Goal: Information Seeking & Learning: Learn about a topic

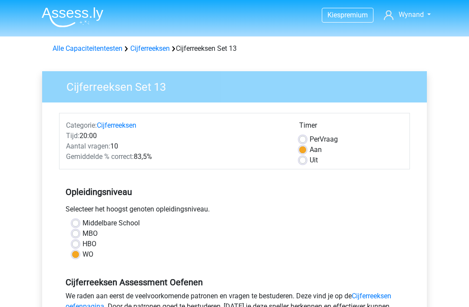
click at [156, 48] on link "Cijferreeksen" at bounding box center [150, 48] width 40 height 8
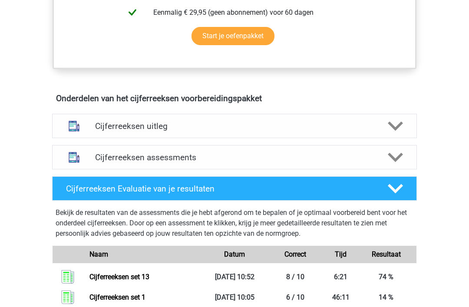
scroll to position [437, 0]
click at [397, 162] on polygon at bounding box center [395, 157] width 15 height 10
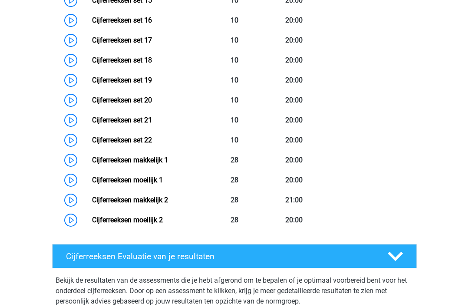
scroll to position [952, 0]
click at [163, 224] on link "Cijferreeksen moeilijk 2" at bounding box center [127, 220] width 71 height 8
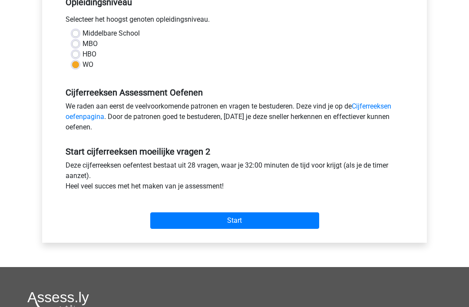
scroll to position [190, 0]
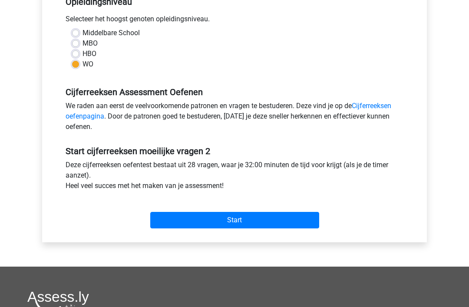
click at [239, 218] on input "Start" at bounding box center [234, 220] width 169 height 17
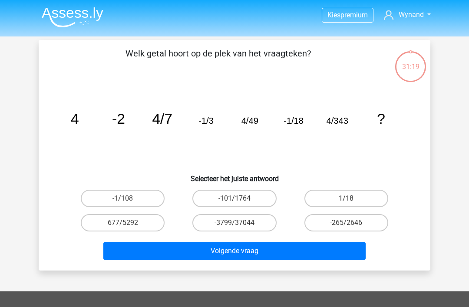
click at [133, 196] on label "-1/108" at bounding box center [123, 198] width 84 height 17
click at [129, 198] on input "-1/108" at bounding box center [126, 201] width 6 height 6
radio input "true"
click at [246, 252] on button "Volgende vraag" at bounding box center [234, 251] width 263 height 18
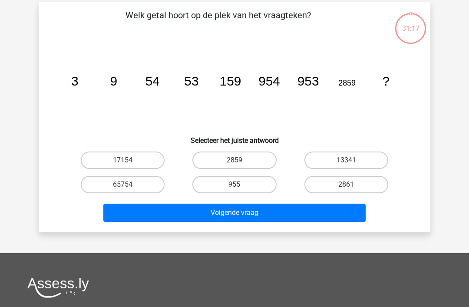
scroll to position [40, 0]
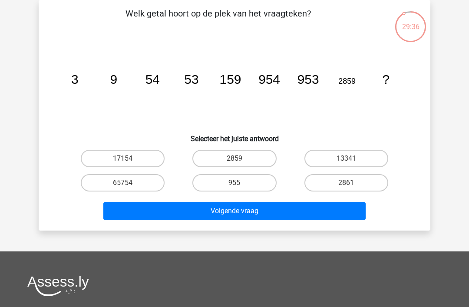
click at [240, 161] on input "2859" at bounding box center [238, 162] width 6 height 6
radio input "true"
click at [241, 214] on button "Volgende vraag" at bounding box center [234, 211] width 263 height 18
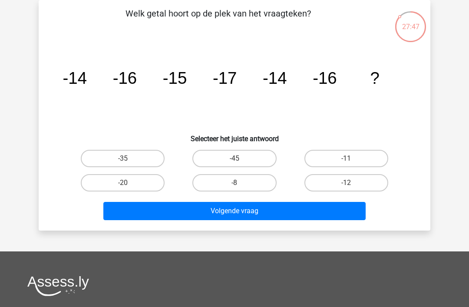
click at [347, 181] on label "-12" at bounding box center [346, 182] width 84 height 17
click at [347, 183] on input "-12" at bounding box center [349, 186] width 6 height 6
radio input "true"
click at [264, 209] on button "Volgende vraag" at bounding box center [234, 211] width 263 height 18
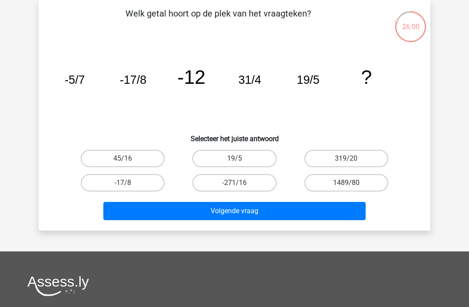
click at [244, 158] on label "19/5" at bounding box center [234, 158] width 84 height 17
click at [240, 159] on input "19/5" at bounding box center [238, 162] width 6 height 6
radio input "true"
click at [235, 208] on button "Volgende vraag" at bounding box center [234, 211] width 263 height 18
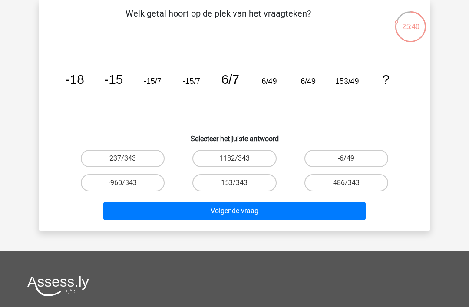
click at [240, 186] on input "153/343" at bounding box center [238, 186] width 6 height 6
radio input "true"
click at [233, 215] on button "Volgende vraag" at bounding box center [234, 211] width 263 height 18
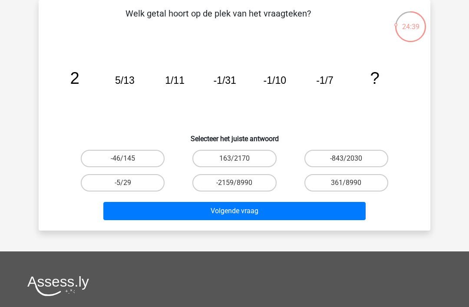
click at [131, 182] on label "-5/29" at bounding box center [123, 182] width 84 height 17
click at [129, 183] on input "-5/29" at bounding box center [126, 186] width 6 height 6
radio input "true"
click at [244, 211] on button "Volgende vraag" at bounding box center [234, 211] width 263 height 18
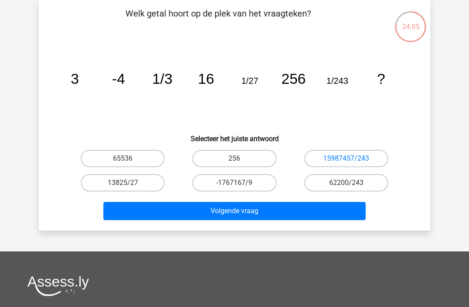
click at [132, 165] on label "65536" at bounding box center [123, 158] width 84 height 17
click at [129, 164] on input "65536" at bounding box center [126, 162] width 6 height 6
radio input "true"
click at [245, 218] on button "Volgende vraag" at bounding box center [234, 211] width 263 height 18
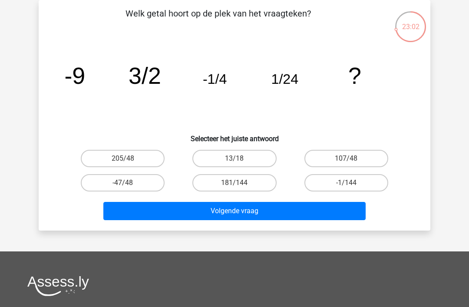
click at [352, 184] on input "-1/144" at bounding box center [349, 186] width 6 height 6
radio input "true"
click at [237, 214] on button "Volgende vraag" at bounding box center [234, 211] width 263 height 18
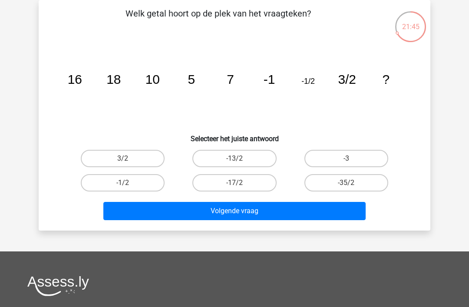
click at [239, 155] on label "-13/2" at bounding box center [234, 158] width 84 height 17
click at [239, 159] on input "-13/2" at bounding box center [238, 162] width 6 height 6
radio input "true"
click at [242, 209] on button "Volgende vraag" at bounding box center [234, 211] width 263 height 18
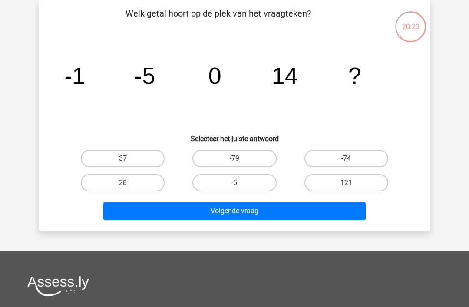
click at [118, 161] on label "37" at bounding box center [123, 158] width 84 height 17
click at [123, 161] on input "37" at bounding box center [126, 162] width 6 height 6
radio input "true"
click at [225, 213] on button "Volgende vraag" at bounding box center [234, 211] width 263 height 18
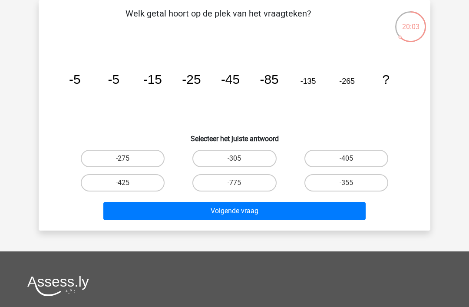
click at [352, 154] on label "-405" at bounding box center [346, 158] width 84 height 17
click at [352, 159] on input "-405" at bounding box center [349, 162] width 6 height 6
radio input "true"
click at [234, 212] on button "Volgende vraag" at bounding box center [234, 211] width 263 height 18
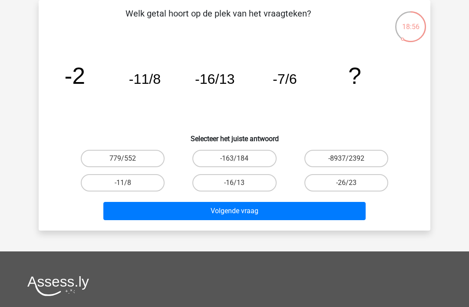
click at [337, 181] on label "-26/23" at bounding box center [346, 182] width 84 height 17
click at [346, 183] on input "-26/23" at bounding box center [349, 186] width 6 height 6
radio input "true"
click at [251, 208] on button "Volgende vraag" at bounding box center [234, 211] width 263 height 18
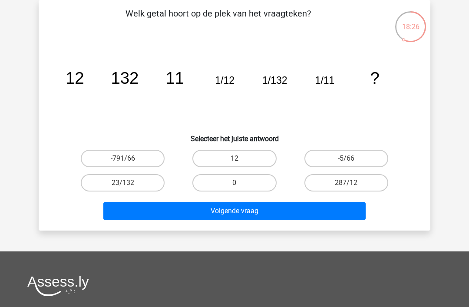
click at [224, 158] on label "12" at bounding box center [234, 158] width 84 height 17
click at [235, 159] on input "12" at bounding box center [238, 162] width 6 height 6
radio input "true"
click at [232, 217] on button "Volgende vraag" at bounding box center [234, 211] width 263 height 18
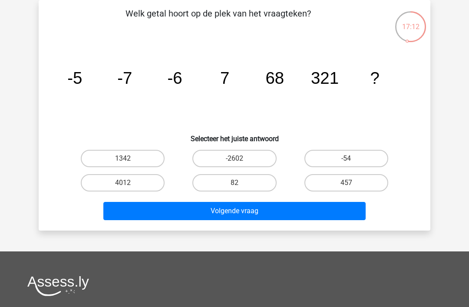
click at [139, 184] on label "4012" at bounding box center [123, 182] width 84 height 17
click at [129, 184] on input "4012" at bounding box center [126, 186] width 6 height 6
radio input "true"
click at [225, 207] on button "Volgende vraag" at bounding box center [234, 211] width 263 height 18
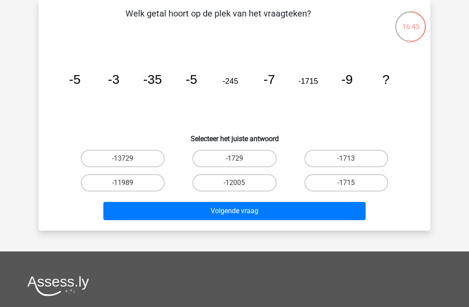
click at [245, 181] on label "-12005" at bounding box center [234, 182] width 84 height 17
click at [240, 183] on input "-12005" at bounding box center [238, 186] width 6 height 6
radio input "true"
click at [245, 208] on button "Volgende vraag" at bounding box center [234, 211] width 263 height 18
click at [309, 93] on icon "image/svg+xml 3 -5 5 -13 14 -21 30 -29 ?" at bounding box center [235, 84] width 350 height 88
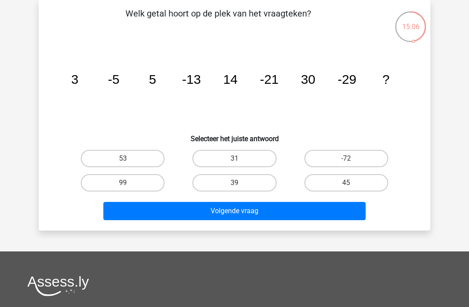
click at [243, 185] on label "39" at bounding box center [234, 182] width 84 height 17
click at [240, 185] on input "39" at bounding box center [238, 186] width 6 height 6
radio input "true"
click at [248, 210] on button "Volgende vraag" at bounding box center [234, 211] width 263 height 18
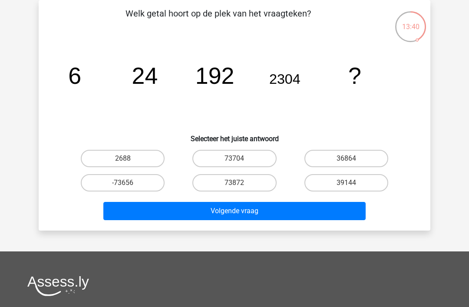
click at [137, 157] on label "2688" at bounding box center [123, 158] width 84 height 17
click at [129, 159] on input "2688" at bounding box center [126, 162] width 6 height 6
radio input "true"
click at [356, 160] on label "36864" at bounding box center [346, 158] width 84 height 17
click at [352, 160] on input "36864" at bounding box center [349, 162] width 6 height 6
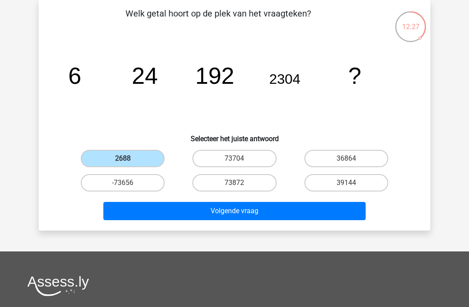
radio input "true"
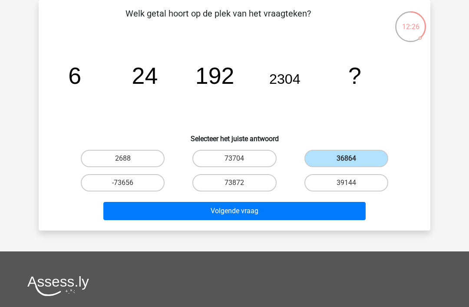
click at [265, 211] on button "Volgende vraag" at bounding box center [234, 211] width 263 height 18
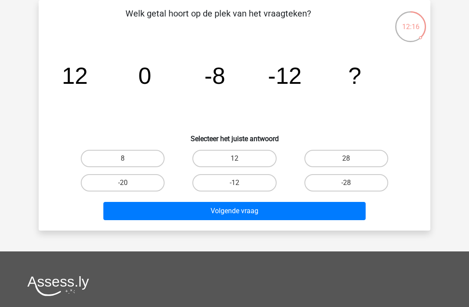
click at [240, 187] on input "-12" at bounding box center [238, 186] width 6 height 6
radio input "true"
click at [245, 208] on button "Volgende vraag" at bounding box center [234, 211] width 263 height 18
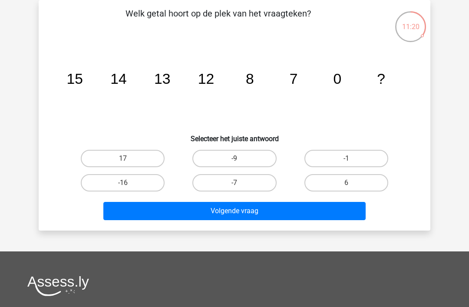
click at [350, 161] on input "-1" at bounding box center [349, 162] width 6 height 6
radio input "true"
click at [274, 208] on button "Volgende vraag" at bounding box center [234, 211] width 263 height 18
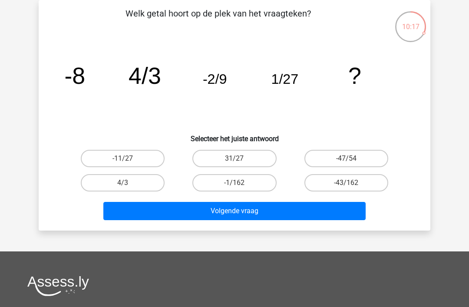
click at [234, 188] on label "-1/162" at bounding box center [234, 182] width 84 height 17
click at [235, 188] on input "-1/162" at bounding box center [238, 186] width 6 height 6
radio input "true"
click at [250, 210] on button "Volgende vraag" at bounding box center [234, 211] width 263 height 18
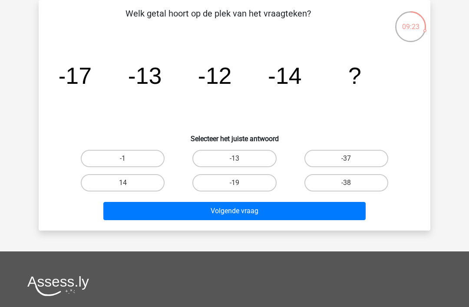
click at [246, 165] on label "-13" at bounding box center [234, 158] width 84 height 17
click at [240, 164] on input "-13" at bounding box center [238, 162] width 6 height 6
radio input "true"
click at [251, 209] on button "Volgende vraag" at bounding box center [234, 211] width 263 height 18
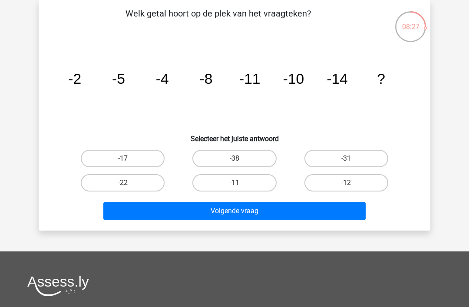
click at [219, 93] on icon "image/svg+xml -2 -5 -4 -8 -11 -10 -14 ?" at bounding box center [235, 84] width 350 height 88
click at [308, 89] on icon "image/svg+xml -2 -5 -4 -8 -11 -10 -14 ?" at bounding box center [235, 84] width 350 height 88
click at [127, 152] on label "-17" at bounding box center [123, 158] width 84 height 17
click at [127, 159] on input "-17" at bounding box center [126, 162] width 6 height 6
radio input "true"
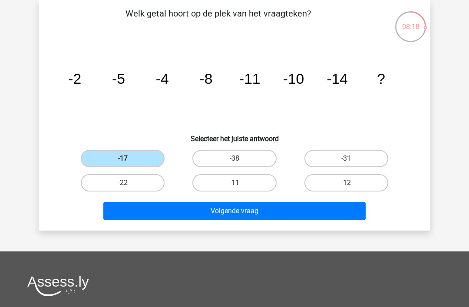
click at [249, 211] on button "Volgende vraag" at bounding box center [234, 211] width 263 height 18
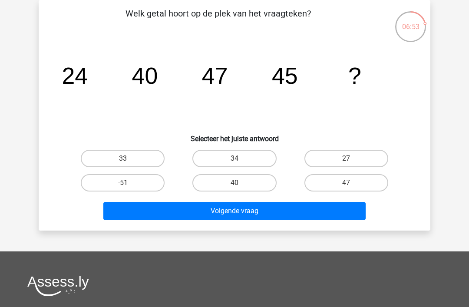
click at [349, 178] on label "47" at bounding box center [346, 182] width 84 height 17
click at [349, 183] on input "47" at bounding box center [349, 186] width 6 height 6
radio input "true"
click at [288, 225] on div "Welk getal hoort op de plek van het vraagteken? image/svg+xml 24 40 47 45 ? Sel…" at bounding box center [235, 115] width 392 height 231
click at [235, 206] on button "Volgende vraag" at bounding box center [234, 211] width 263 height 18
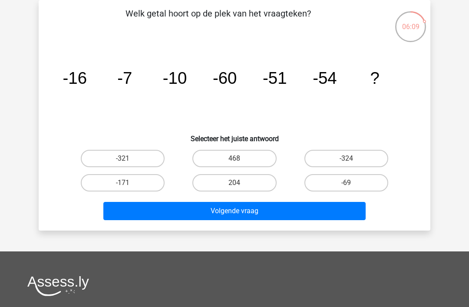
click at [354, 187] on label "-69" at bounding box center [346, 182] width 84 height 17
click at [352, 187] on input "-69" at bounding box center [349, 186] width 6 height 6
radio input "true"
click at [245, 217] on button "Volgende vraag" at bounding box center [234, 211] width 263 height 18
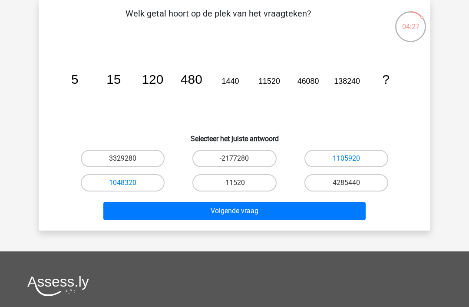
click at [131, 186] on link "1048320" at bounding box center [122, 183] width 27 height 8
click at [125, 182] on link "1048320" at bounding box center [122, 183] width 27 height 8
click at [354, 187] on label "4285440" at bounding box center [346, 182] width 84 height 17
click at [352, 187] on input "4285440" at bounding box center [349, 186] width 6 height 6
radio input "true"
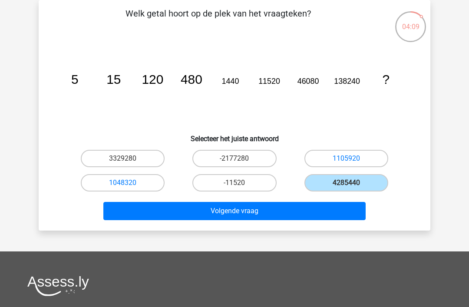
click at [241, 213] on button "Volgende vraag" at bounding box center [234, 211] width 263 height 18
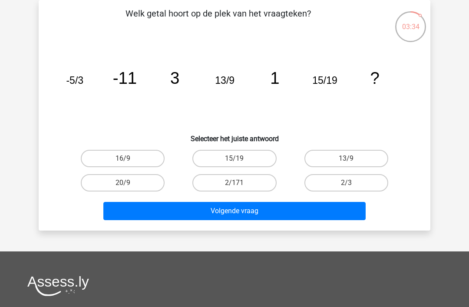
click at [124, 187] on input "20/9" at bounding box center [126, 186] width 6 height 6
radio input "true"
click at [255, 214] on button "Volgende vraag" at bounding box center [234, 211] width 263 height 18
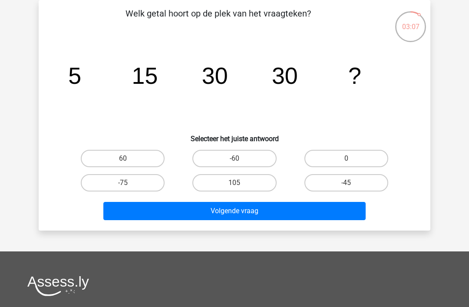
click at [129, 163] on label "60" at bounding box center [123, 158] width 84 height 17
click at [129, 163] on input "60" at bounding box center [126, 162] width 6 height 6
radio input "true"
click at [241, 209] on button "Volgende vraag" at bounding box center [234, 211] width 263 height 18
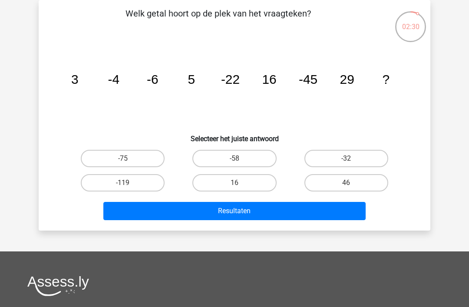
click at [346, 182] on label "46" at bounding box center [346, 182] width 84 height 17
click at [346, 183] on input "46" at bounding box center [349, 186] width 6 height 6
radio input "true"
click at [221, 215] on button "Resultaten" at bounding box center [234, 211] width 263 height 18
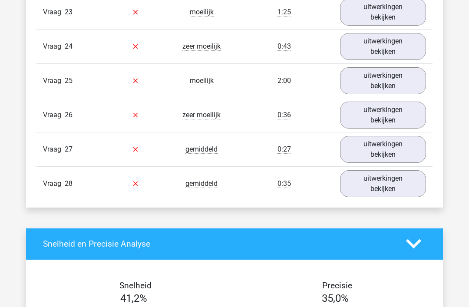
scroll to position [1505, 0]
click at [384, 184] on link "uitwerkingen bekijken" at bounding box center [383, 183] width 86 height 27
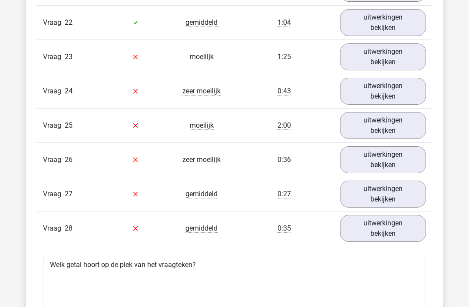
scroll to position [1457, 0]
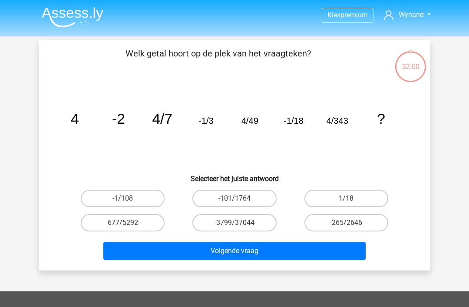
scroll to position [40, 0]
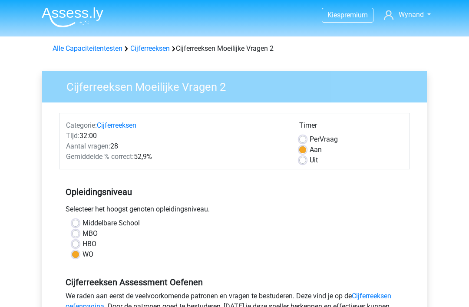
click at [152, 53] on link "Cijferreeksen" at bounding box center [150, 48] width 40 height 8
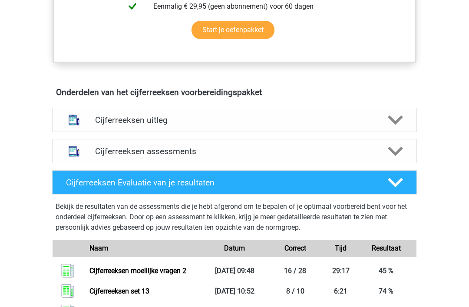
scroll to position [443, 0]
click at [178, 156] on h4 "Cijferreeksen assessments" at bounding box center [234, 151] width 279 height 10
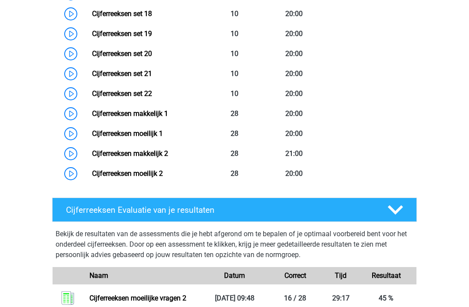
scroll to position [999, 0]
click at [159, 138] on link "Cijferreeksen moeilijk 1" at bounding box center [127, 133] width 71 height 8
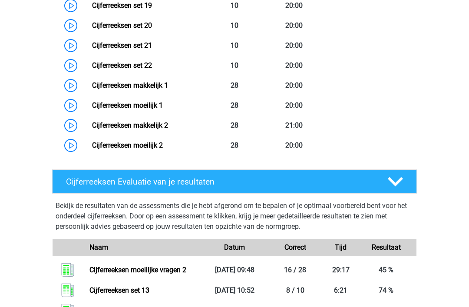
scroll to position [1027, 0]
click at [163, 149] on link "Cijferreeksen moeilijk 2" at bounding box center [127, 145] width 71 height 8
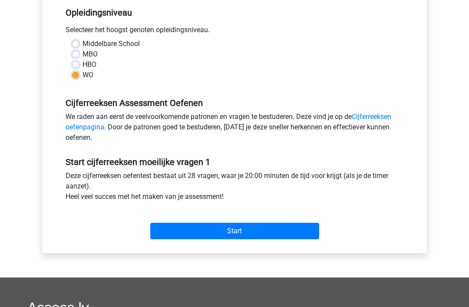
scroll to position [179, 0]
click at [238, 237] on input "Start" at bounding box center [234, 231] width 169 height 17
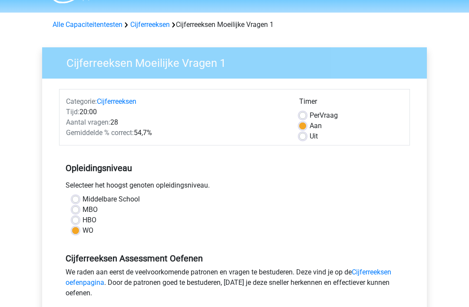
scroll to position [0, 0]
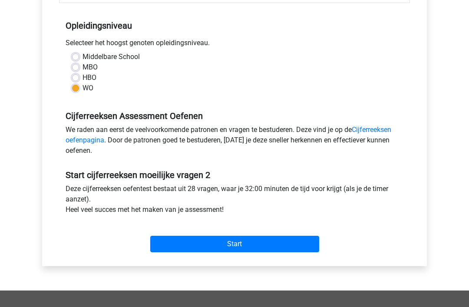
scroll to position [178, 0]
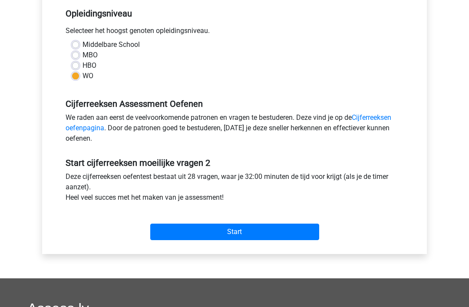
click at [236, 238] on input "Start" at bounding box center [234, 232] width 169 height 17
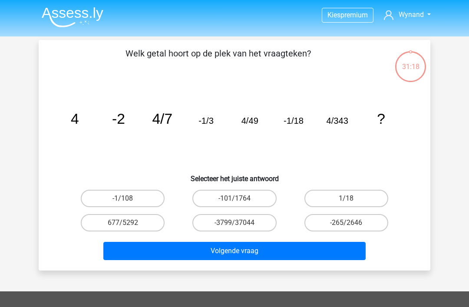
click at [133, 203] on label "-1/108" at bounding box center [123, 198] width 84 height 17
click at [129, 203] on input "-1/108" at bounding box center [126, 201] width 6 height 6
radio input "true"
click at [238, 257] on button "Volgende vraag" at bounding box center [234, 251] width 263 height 18
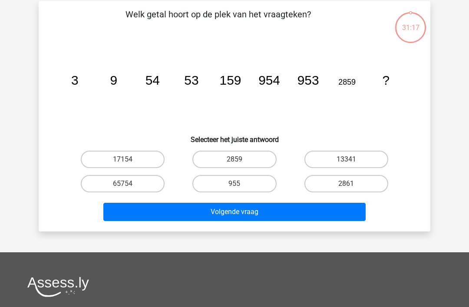
scroll to position [40, 0]
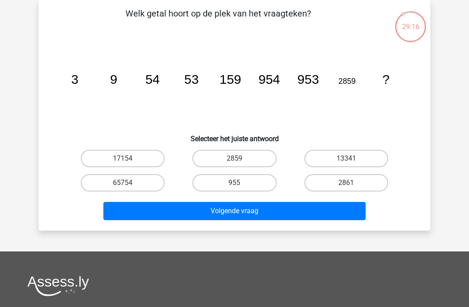
click at [350, 184] on input "2861" at bounding box center [349, 186] width 6 height 6
radio input "true"
click at [246, 210] on button "Volgende vraag" at bounding box center [234, 211] width 263 height 18
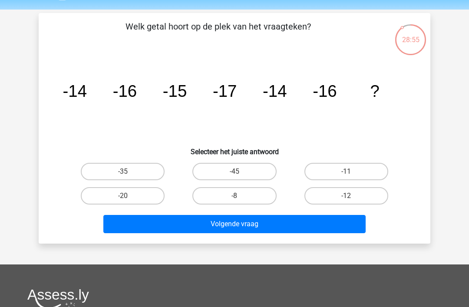
scroll to position [26, 0]
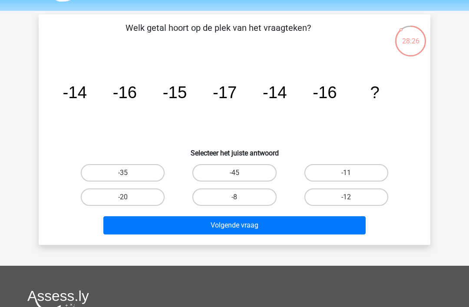
click at [129, 197] on label "-20" at bounding box center [123, 196] width 84 height 17
click at [129, 197] on input "-20" at bounding box center [126, 200] width 6 height 6
radio input "true"
click at [237, 226] on button "Volgende vraag" at bounding box center [234, 225] width 263 height 18
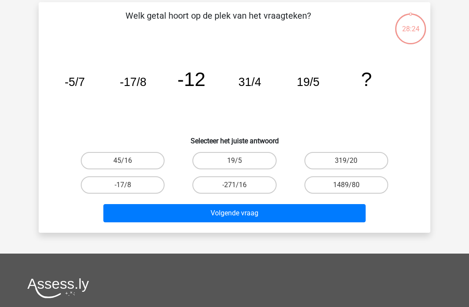
scroll to position [40, 0]
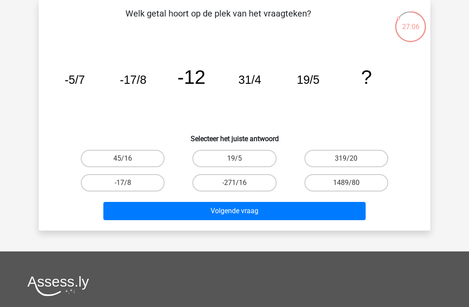
click at [129, 159] on input "45/16" at bounding box center [126, 162] width 6 height 6
radio input "true"
click at [241, 213] on button "Volgende vraag" at bounding box center [234, 211] width 263 height 18
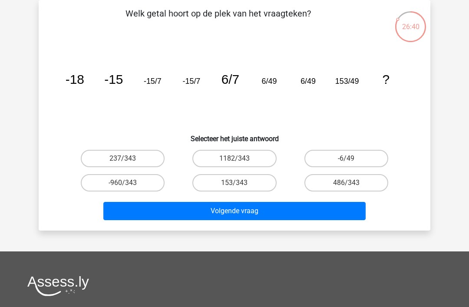
click at [237, 187] on input "153/343" at bounding box center [238, 186] width 6 height 6
radio input "true"
click at [236, 214] on button "Volgende vraag" at bounding box center [234, 211] width 263 height 18
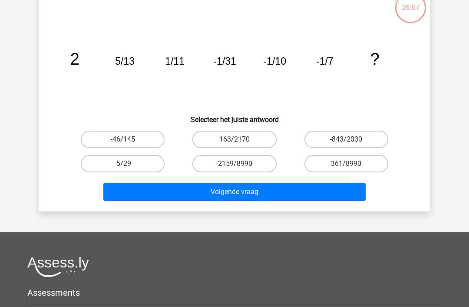
scroll to position [60, 0]
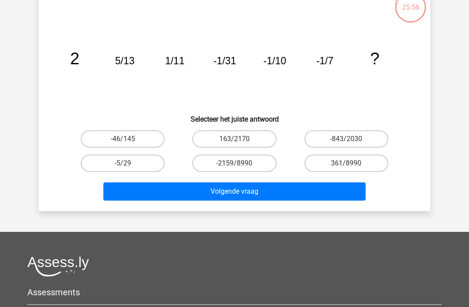
click at [133, 169] on label "-5/29" at bounding box center [123, 163] width 84 height 17
click at [129, 169] on input "-5/29" at bounding box center [126, 166] width 6 height 6
radio input "true"
click at [258, 195] on button "Volgende vraag" at bounding box center [234, 191] width 263 height 18
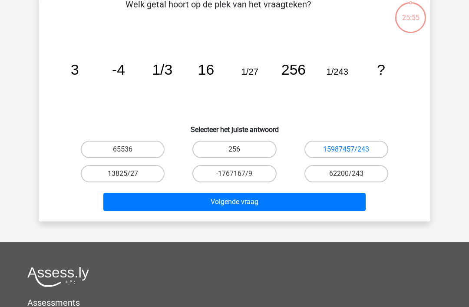
scroll to position [40, 0]
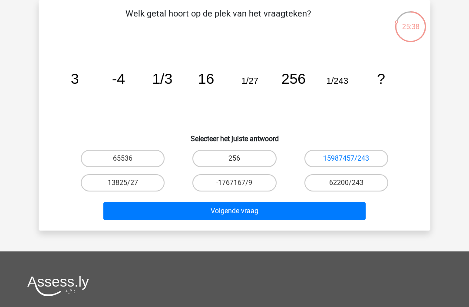
click at [136, 160] on label "65536" at bounding box center [123, 158] width 84 height 17
click at [129, 160] on input "65536" at bounding box center [126, 162] width 6 height 6
radio input "true"
click at [242, 213] on button "Volgende vraag" at bounding box center [234, 211] width 263 height 18
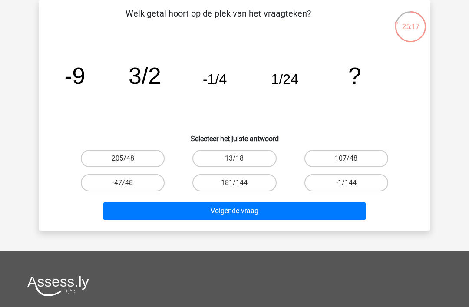
click at [354, 188] on label "-1/144" at bounding box center [346, 182] width 84 height 17
click at [352, 188] on input "-1/144" at bounding box center [349, 186] width 6 height 6
radio input "true"
click at [232, 217] on button "Volgende vraag" at bounding box center [234, 211] width 263 height 18
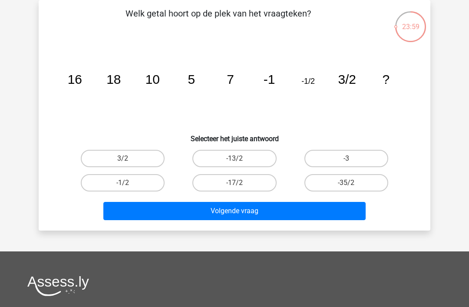
click at [155, 106] on icon "image/svg+xml 16 18 10 5 7 -1 -1/2 3/2 ?" at bounding box center [235, 84] width 350 height 88
click at [305, 108] on icon "image/svg+xml 16 18 10 5 7 -1 -1/2 3/2 ?" at bounding box center [235, 84] width 350 height 88
click at [235, 162] on input "-13/2" at bounding box center [238, 162] width 6 height 6
radio input "true"
click at [226, 210] on button "Volgende vraag" at bounding box center [234, 211] width 263 height 18
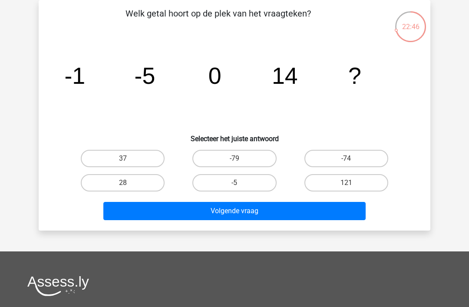
click at [134, 161] on label "37" at bounding box center [123, 158] width 84 height 17
click at [129, 161] on input "37" at bounding box center [126, 162] width 6 height 6
radio input "true"
click at [244, 215] on button "Volgende vraag" at bounding box center [234, 211] width 263 height 18
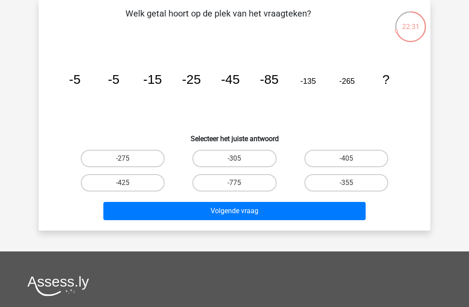
click at [347, 160] on input "-405" at bounding box center [349, 162] width 6 height 6
radio input "true"
click at [238, 228] on div "Welk getal hoort op de plek van het vraagteken? image/svg+xml -5 -5 -15 -25 -45…" at bounding box center [235, 115] width 392 height 231
click at [235, 214] on button "Volgende vraag" at bounding box center [234, 211] width 263 height 18
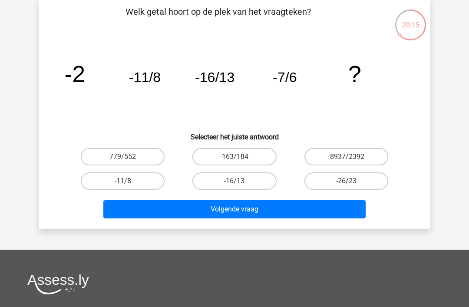
scroll to position [42, 0]
click at [238, 183] on input "-16/13" at bounding box center [238, 184] width 6 height 6
radio input "true"
click at [235, 211] on button "Volgende vraag" at bounding box center [234, 209] width 263 height 18
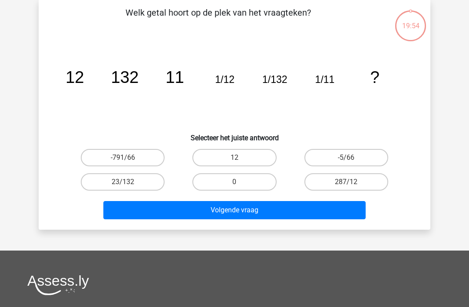
scroll to position [40, 0]
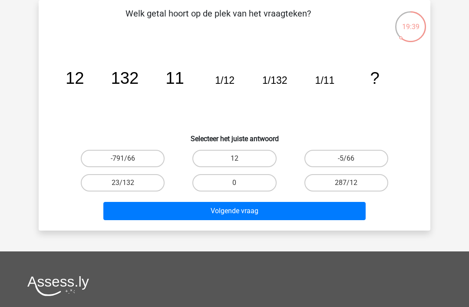
click at [246, 155] on label "12" at bounding box center [234, 158] width 84 height 17
click at [240, 159] on input "12" at bounding box center [238, 162] width 6 height 6
radio input "true"
click at [248, 207] on button "Volgende vraag" at bounding box center [234, 211] width 263 height 18
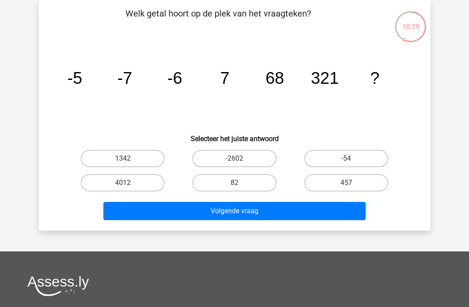
click at [351, 181] on label "457" at bounding box center [346, 182] width 84 height 17
click at [351, 183] on input "457" at bounding box center [349, 186] width 6 height 6
radio input "true"
click at [286, 219] on button "Volgende vraag" at bounding box center [234, 211] width 263 height 18
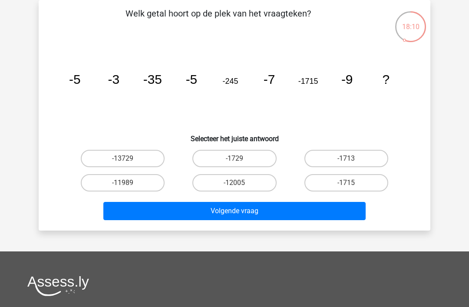
click at [240, 185] on input "-12005" at bounding box center [238, 186] width 6 height 6
radio input "true"
click at [252, 218] on button "Volgende vraag" at bounding box center [234, 211] width 263 height 18
click at [131, 160] on label "53" at bounding box center [123, 158] width 84 height 17
click at [129, 160] on input "53" at bounding box center [126, 162] width 6 height 6
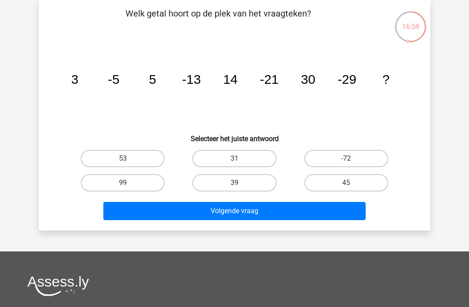
radio input "true"
click at [236, 210] on button "Volgende vraag" at bounding box center [234, 211] width 263 height 18
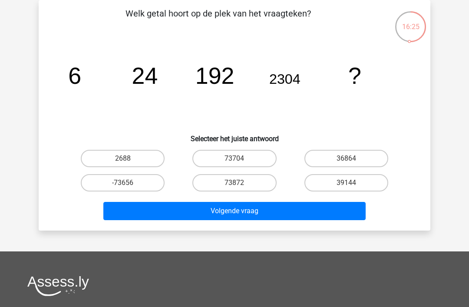
click at [353, 158] on label "36864" at bounding box center [346, 158] width 84 height 17
click at [352, 159] on input "36864" at bounding box center [349, 162] width 6 height 6
radio input "true"
click at [236, 214] on button "Volgende vraag" at bounding box center [234, 211] width 263 height 18
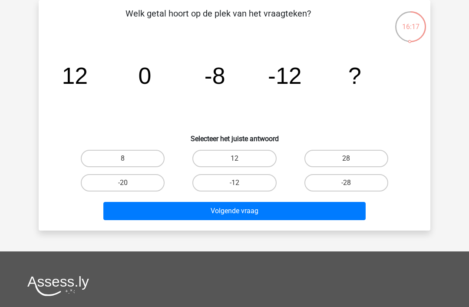
click at [237, 184] on input "-12" at bounding box center [238, 186] width 6 height 6
radio input "true"
click at [241, 215] on button "Volgende vraag" at bounding box center [234, 211] width 263 height 18
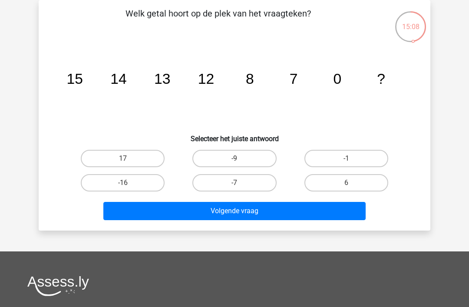
click at [348, 157] on label "-1" at bounding box center [346, 158] width 84 height 17
click at [348, 159] on input "-1" at bounding box center [349, 162] width 6 height 6
radio input "true"
click at [251, 212] on button "Volgende vraag" at bounding box center [234, 211] width 263 height 18
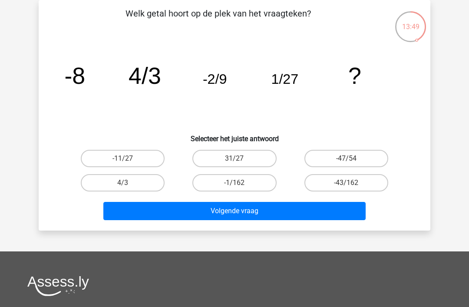
click at [238, 183] on input "-1/162" at bounding box center [238, 186] width 6 height 6
radio input "true"
click at [243, 211] on button "Volgende vraag" at bounding box center [234, 211] width 263 height 18
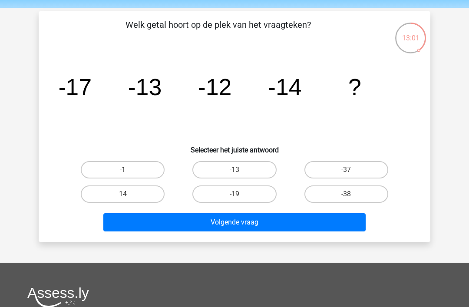
scroll to position [28, 0]
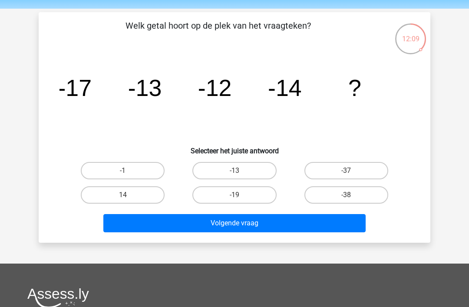
click at [235, 169] on label "-13" at bounding box center [234, 170] width 84 height 17
click at [235, 171] on input "-13" at bounding box center [238, 174] width 6 height 6
radio input "true"
click at [245, 220] on button "Volgende vraag" at bounding box center [234, 223] width 263 height 18
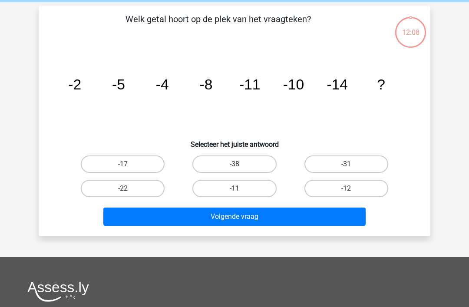
scroll to position [40, 0]
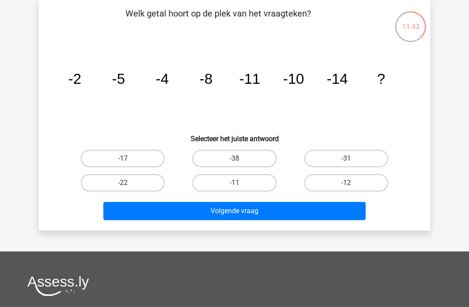
click at [241, 180] on label "-11" at bounding box center [234, 182] width 84 height 17
click at [240, 183] on input "-11" at bounding box center [238, 186] width 6 height 6
radio input "true"
click at [248, 211] on button "Volgende vraag" at bounding box center [234, 211] width 263 height 18
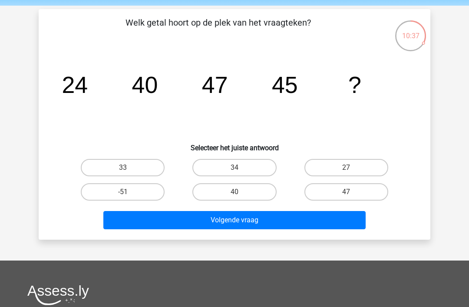
scroll to position [31, 0]
click at [370, 103] on icon "image/svg+xml 24 40 47 45 ?" at bounding box center [235, 93] width 350 height 88
click at [372, 104] on icon "image/svg+xml 24 40 47 45 ?" at bounding box center [235, 93] width 350 height 88
click at [372, 106] on icon "image/svg+xml 24 40 47 45 ?" at bounding box center [235, 93] width 350 height 88
click at [373, 108] on icon "image/svg+xml 24 40 47 45 ?" at bounding box center [235, 93] width 350 height 88
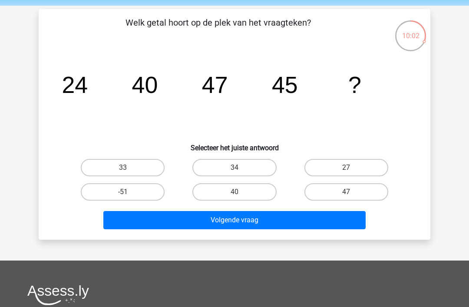
click at [136, 170] on label "33" at bounding box center [123, 167] width 84 height 17
click at [129, 170] on input "33" at bounding box center [126, 171] width 6 height 6
radio input "true"
click at [241, 217] on button "Volgende vraag" at bounding box center [234, 220] width 263 height 18
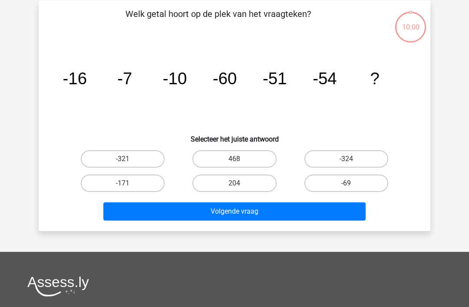
scroll to position [40, 0]
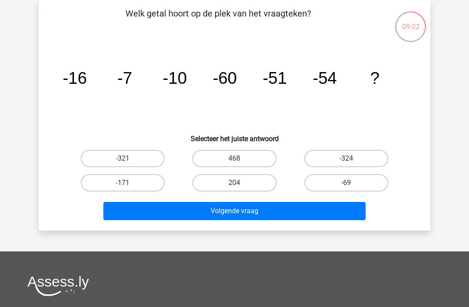
click at [127, 84] on tspan "-7" at bounding box center [124, 78] width 15 height 19
click at [293, 86] on icon "image/svg+xml -16 -7 -10 -60 -51 -54 ?" at bounding box center [235, 84] width 350 height 88
click at [329, 89] on icon "image/svg+xml -16 -7 -10 -60 -51 -54 ?" at bounding box center [235, 84] width 350 height 88
click at [341, 165] on label "-324" at bounding box center [346, 158] width 84 height 17
click at [346, 164] on input "-324" at bounding box center [349, 162] width 6 height 6
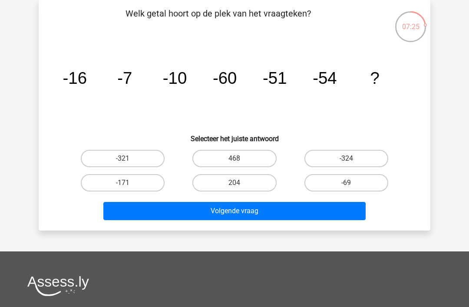
radio input "true"
click at [235, 219] on button "Volgende vraag" at bounding box center [234, 211] width 263 height 18
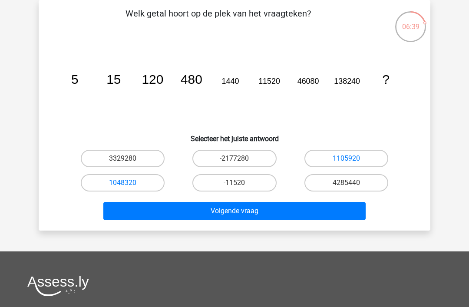
click at [235, 91] on icon "image/svg+xml 5 15 120 480 1440 11520 46080 138240 ?" at bounding box center [235, 84] width 350 height 88
click at [350, 155] on link "1105920" at bounding box center [346, 158] width 27 height 8
click at [311, 159] on label "1105920" at bounding box center [346, 158] width 84 height 17
click at [346, 159] on input "1105920" at bounding box center [349, 162] width 6 height 6
radio input "true"
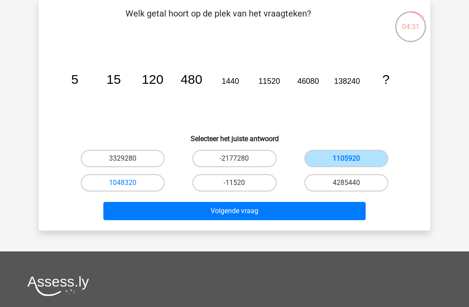
click at [241, 213] on button "Volgende vraag" at bounding box center [234, 211] width 263 height 18
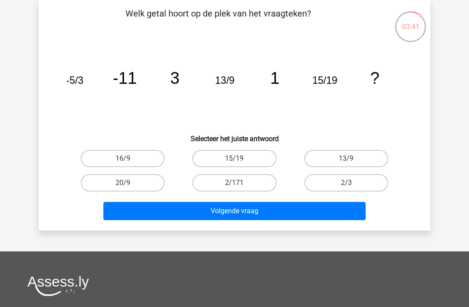
click at [122, 153] on label "16/9" at bounding box center [123, 158] width 84 height 17
click at [123, 159] on input "16/9" at bounding box center [126, 162] width 6 height 6
radio input "true"
click at [234, 213] on button "Volgende vraag" at bounding box center [234, 211] width 263 height 18
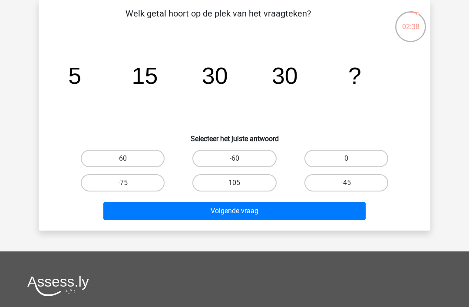
click at [127, 161] on input "60" at bounding box center [126, 162] width 6 height 6
radio input "true"
click at [230, 210] on button "Volgende vraag" at bounding box center [234, 211] width 263 height 18
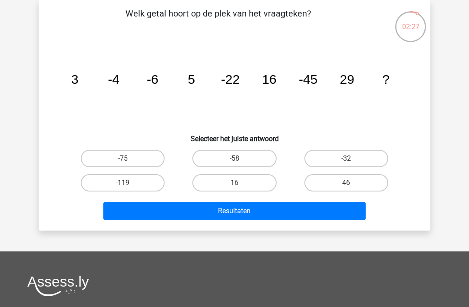
click at [283, 88] on icon "image/svg+xml 3 -4 -6 5 -22 16 -45 29 ?" at bounding box center [235, 84] width 350 height 88
click at [362, 89] on icon "image/svg+xml 3 -4 -6 5 -22 16 -45 29 ?" at bounding box center [235, 84] width 350 height 88
click at [268, 99] on icon "image/svg+xml 3 -4 -6 5 -22 16 -45 29 ?" at bounding box center [235, 84] width 350 height 88
click at [128, 161] on input "-75" at bounding box center [126, 162] width 6 height 6
radio input "true"
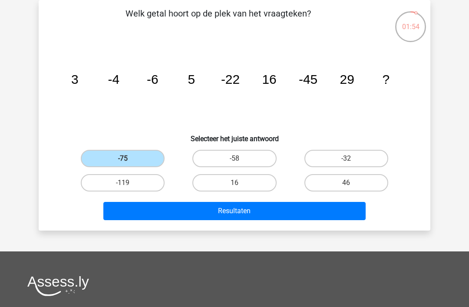
click at [248, 213] on button "Resultaten" at bounding box center [234, 211] width 263 height 18
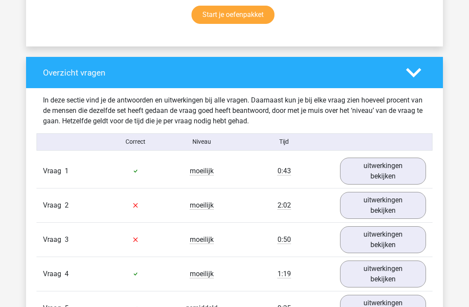
scroll to position [592, 0]
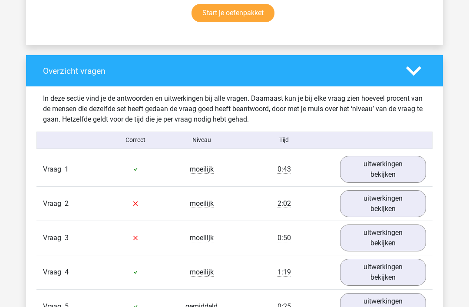
click at [386, 201] on link "uitwerkingen bekijken" at bounding box center [383, 204] width 86 height 27
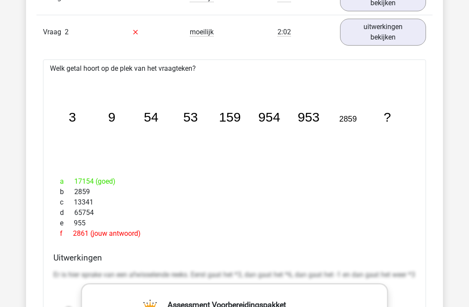
scroll to position [764, 0]
click at [154, 133] on icon "image/svg+xml 3 9 54 53 159 954 953 2859 ?" at bounding box center [234, 122] width 355 height 89
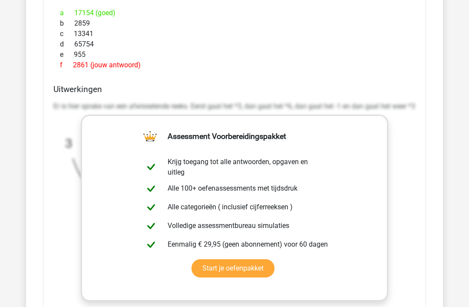
scroll to position [933, 0]
click at [274, 259] on link "Start je oefenpakket" at bounding box center [233, 268] width 83 height 18
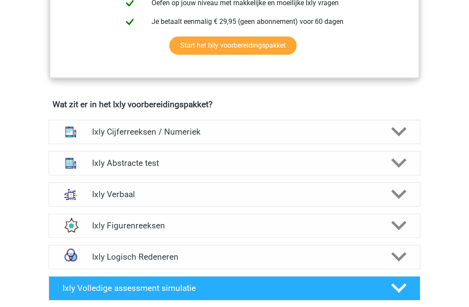
scroll to position [475, 0]
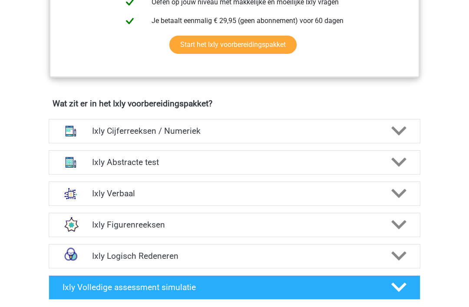
click at [403, 197] on icon at bounding box center [398, 193] width 15 height 15
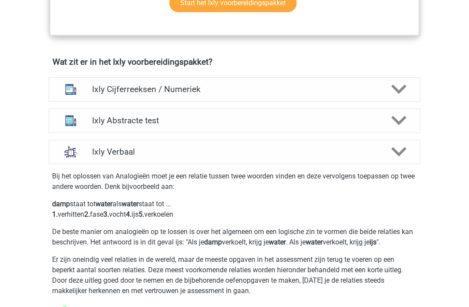
scroll to position [517, 0]
click at [405, 158] on icon at bounding box center [398, 151] width 15 height 15
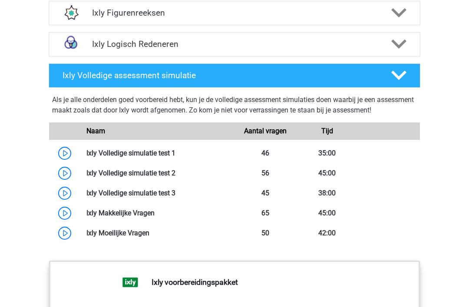
scroll to position [690, 0]
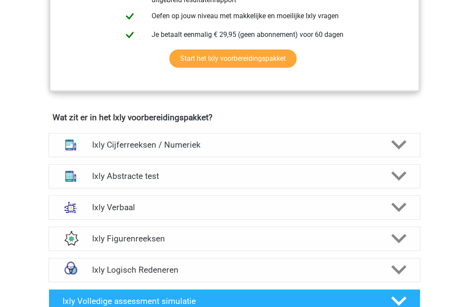
click at [400, 148] on polygon at bounding box center [398, 146] width 15 height 10
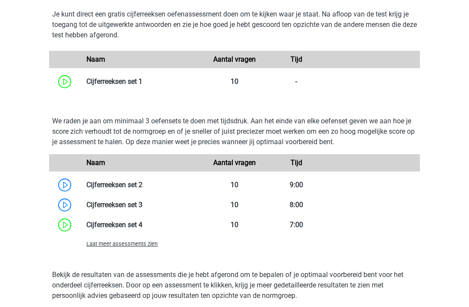
scroll to position [792, 0]
click at [138, 246] on span "Laat meer assessments zien" at bounding box center [121, 244] width 71 height 7
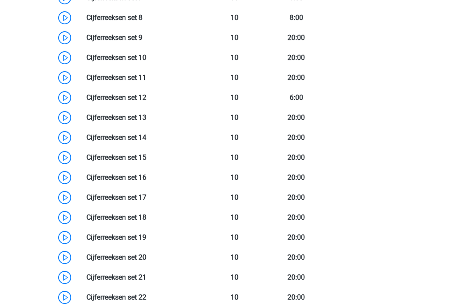
scroll to position [1080, 0]
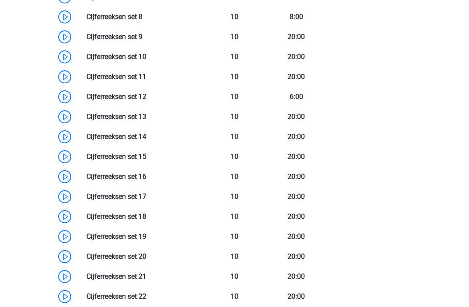
click at [146, 297] on link at bounding box center [146, 296] width 0 height 8
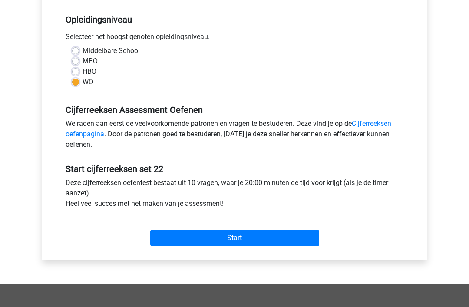
scroll to position [172, 0]
click at [239, 240] on input "Start" at bounding box center [234, 238] width 169 height 17
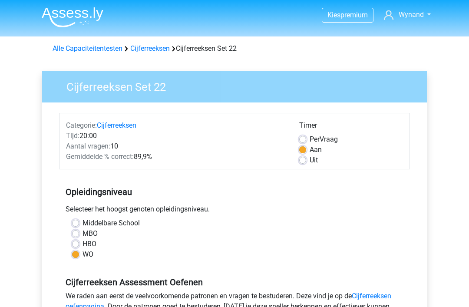
scroll to position [200, 0]
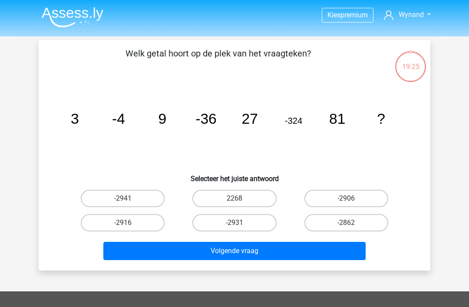
click at [132, 221] on label "-2916" at bounding box center [123, 222] width 84 height 17
click at [129, 223] on input "-2916" at bounding box center [126, 226] width 6 height 6
radio input "true"
click at [232, 251] on button "Volgende vraag" at bounding box center [234, 251] width 263 height 18
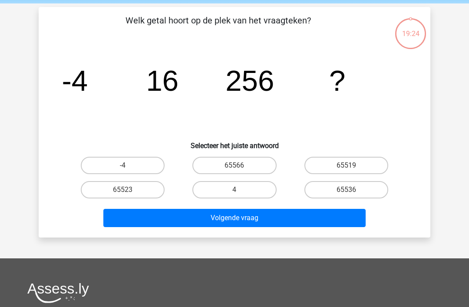
scroll to position [40, 0]
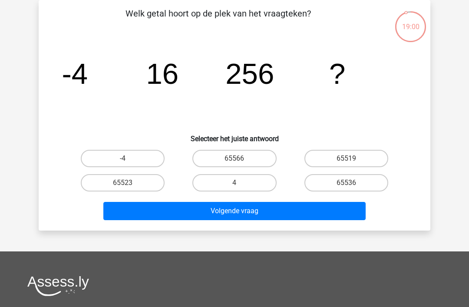
click at [348, 183] on input "65536" at bounding box center [349, 186] width 6 height 6
radio input "true"
click at [246, 210] on button "Volgende vraag" at bounding box center [234, 211] width 263 height 18
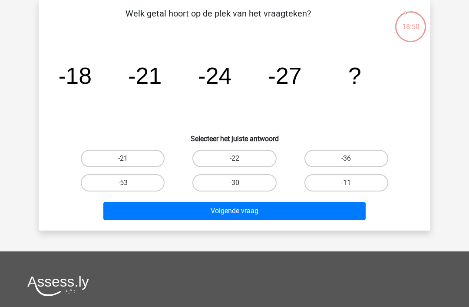
click at [233, 188] on label "-30" at bounding box center [234, 182] width 84 height 17
click at [235, 188] on input "-30" at bounding box center [238, 186] width 6 height 6
radio input "true"
click at [233, 213] on button "Volgende vraag" at bounding box center [234, 211] width 263 height 18
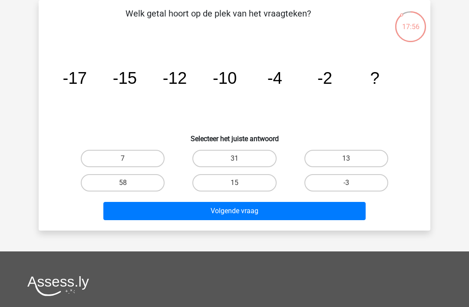
click at [132, 159] on label "7" at bounding box center [123, 158] width 84 height 17
click at [129, 159] on input "7" at bounding box center [126, 162] width 6 height 6
radio input "true"
click at [245, 212] on button "Volgende vraag" at bounding box center [234, 211] width 263 height 18
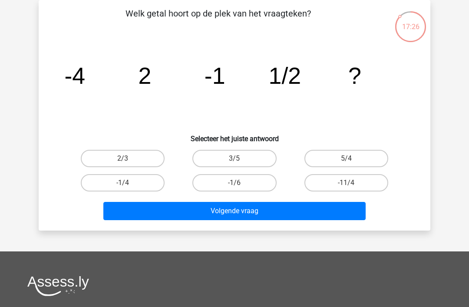
click at [126, 188] on input "-1/4" at bounding box center [126, 186] width 6 height 6
radio input "true"
click at [261, 211] on button "Volgende vraag" at bounding box center [234, 211] width 263 height 18
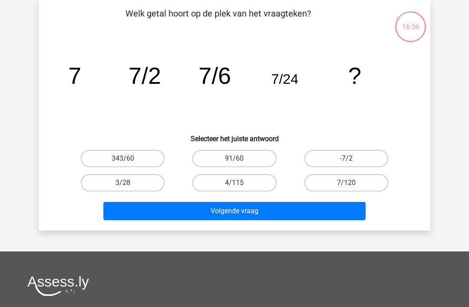
click at [349, 184] on input "7/120" at bounding box center [349, 186] width 6 height 6
radio input "true"
click at [283, 211] on button "Volgende vraag" at bounding box center [234, 211] width 263 height 18
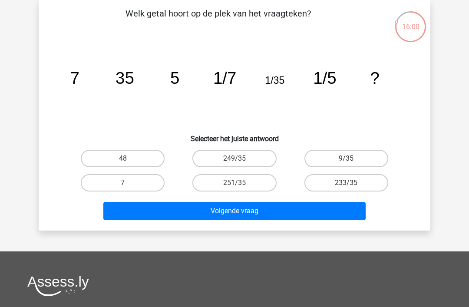
click at [126, 184] on input "7" at bounding box center [126, 186] width 6 height 6
radio input "true"
click at [249, 213] on button "Volgende vraag" at bounding box center [234, 211] width 263 height 18
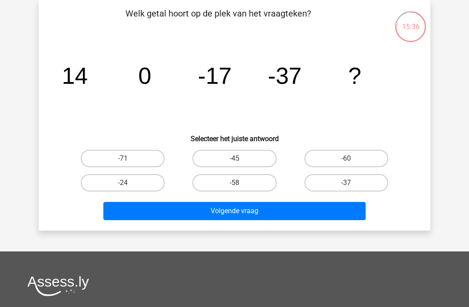
click at [348, 158] on label "-60" at bounding box center [346, 158] width 84 height 17
click at [348, 159] on input "-60" at bounding box center [349, 162] width 6 height 6
radio input "true"
click at [242, 214] on button "Volgende vraag" at bounding box center [234, 211] width 263 height 18
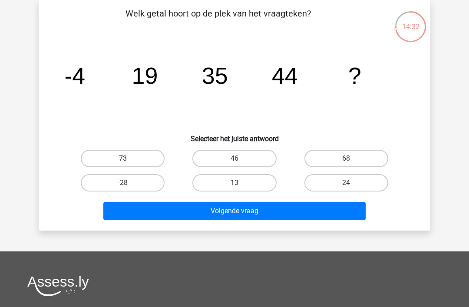
click at [235, 161] on input "46" at bounding box center [238, 162] width 6 height 6
radio input "true"
click at [246, 215] on button "Volgende vraag" at bounding box center [234, 211] width 263 height 18
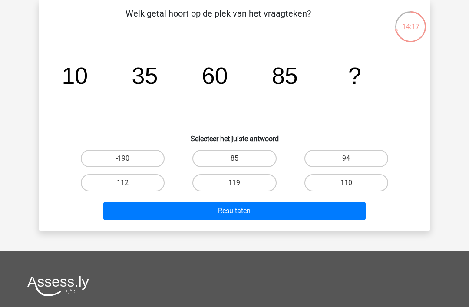
click at [350, 183] on input "110" at bounding box center [349, 186] width 6 height 6
radio input "true"
click at [246, 211] on button "Resultaten" at bounding box center [234, 211] width 263 height 18
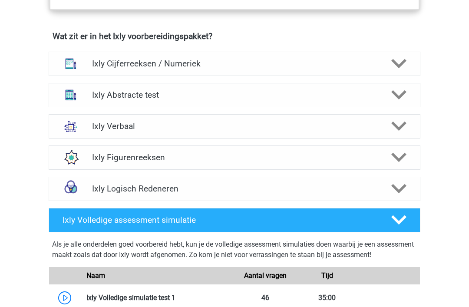
scroll to position [535, 0]
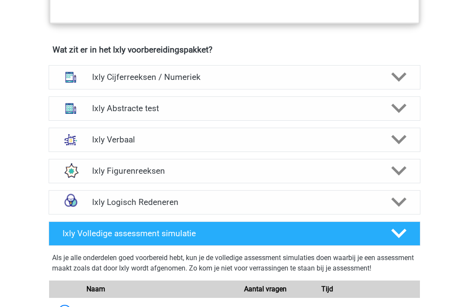
click at [392, 78] on icon at bounding box center [398, 77] width 15 height 15
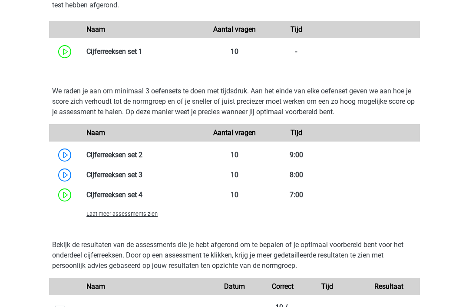
scroll to position [821, 0]
click at [134, 214] on span "Laat meer assessments zien" at bounding box center [121, 215] width 71 height 7
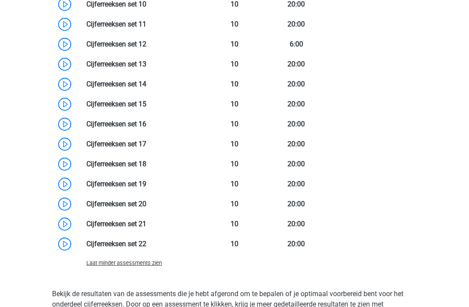
scroll to position [1132, 0]
click at [146, 225] on link at bounding box center [146, 224] width 0 height 8
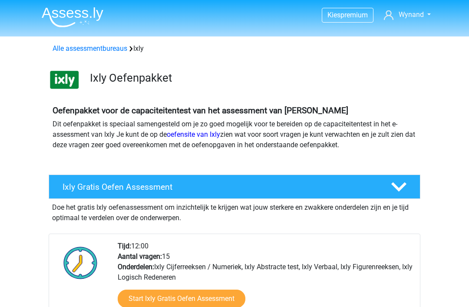
scroll to position [1160, 0]
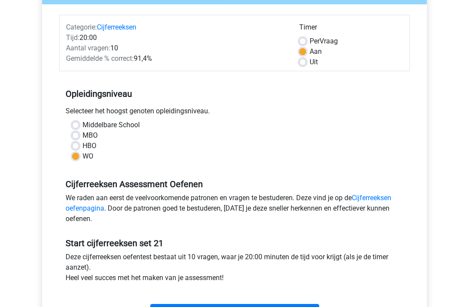
scroll to position [99, 0]
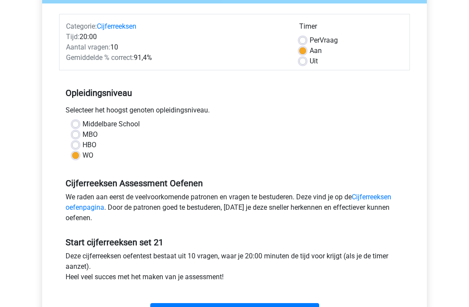
click at [310, 40] on label "Per Vraag" at bounding box center [324, 40] width 28 height 10
click at [304, 40] on input "Per Vraag" at bounding box center [302, 39] width 7 height 9
radio input "true"
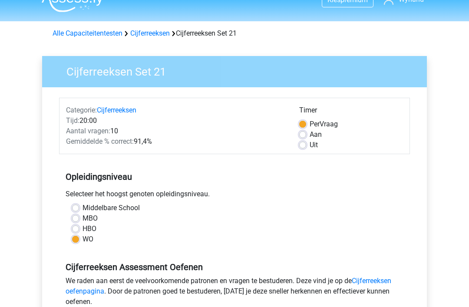
scroll to position [0, 0]
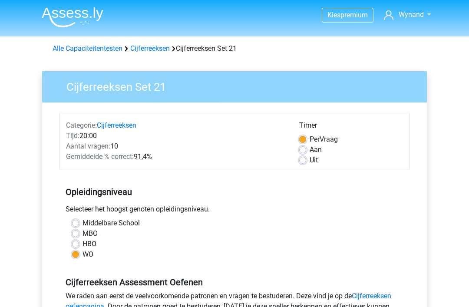
click at [151, 47] on link "Cijferreeksen" at bounding box center [150, 48] width 40 height 8
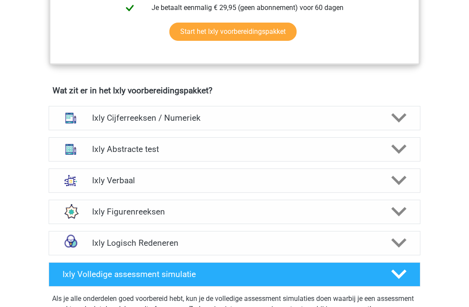
scroll to position [499, 0]
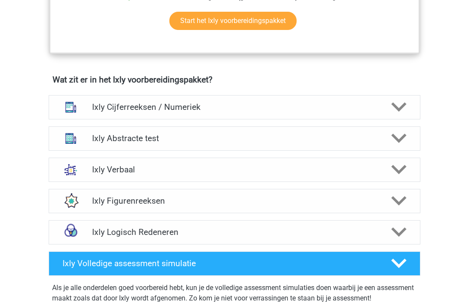
click at [399, 108] on icon at bounding box center [398, 107] width 15 height 15
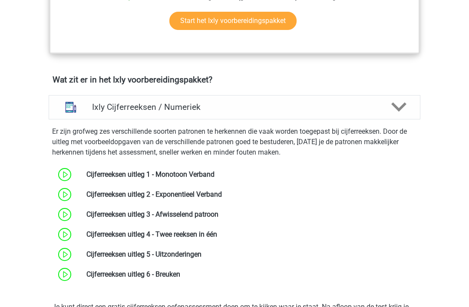
click at [399, 111] on polygon at bounding box center [398, 107] width 15 height 10
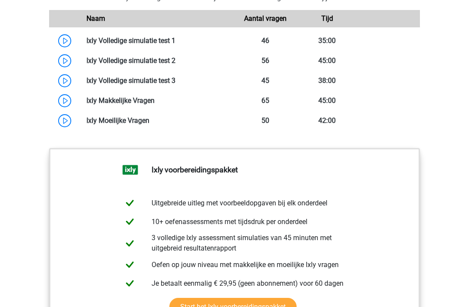
scroll to position [800, 0]
